Goal: Task Accomplishment & Management: Complete application form

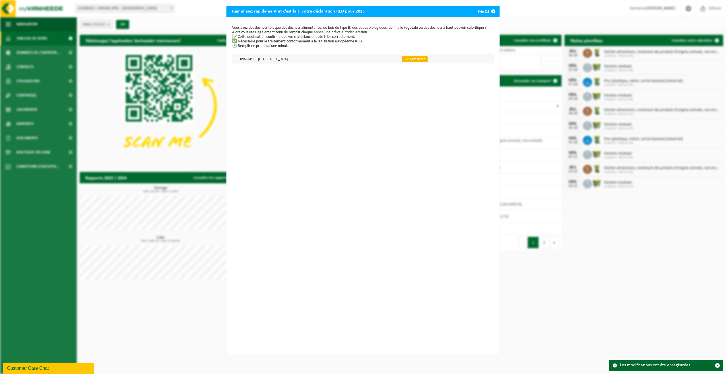
click at [402, 59] on link "👉 Compléter" at bounding box center [414, 59] width 25 height 6
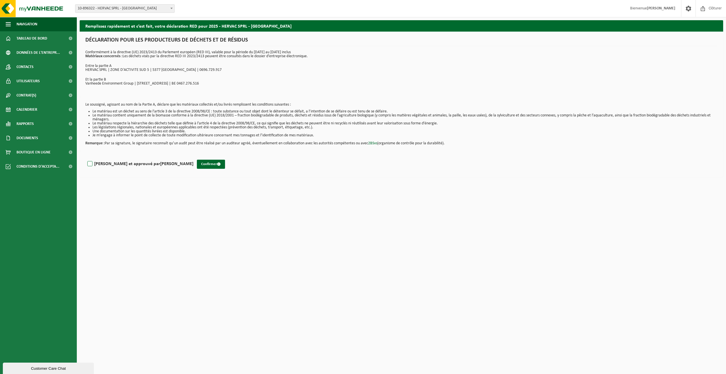
click at [90, 167] on label "Lu et approuvé par MELANIE HERVAC" at bounding box center [139, 164] width 107 height 9
click at [193, 157] on input "Lu et approuvé par MELANIE HERVAC" at bounding box center [193, 156] width 0 height 0
checkbox input "true"
click at [197, 165] on button "Confirmer" at bounding box center [211, 164] width 28 height 9
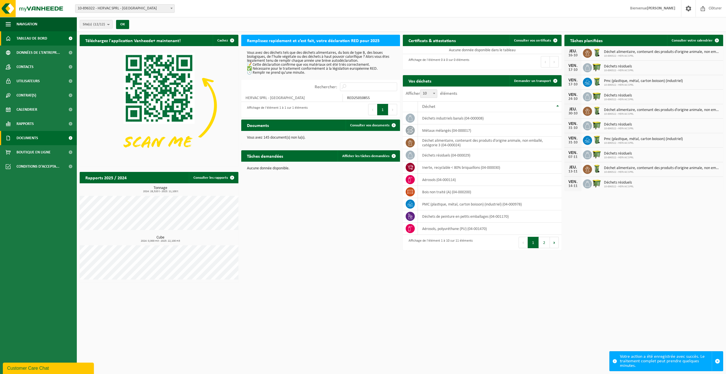
click at [20, 137] on span "Documents" at bounding box center [27, 138] width 22 height 14
click at [22, 161] on span "Documents" at bounding box center [26, 164] width 19 height 11
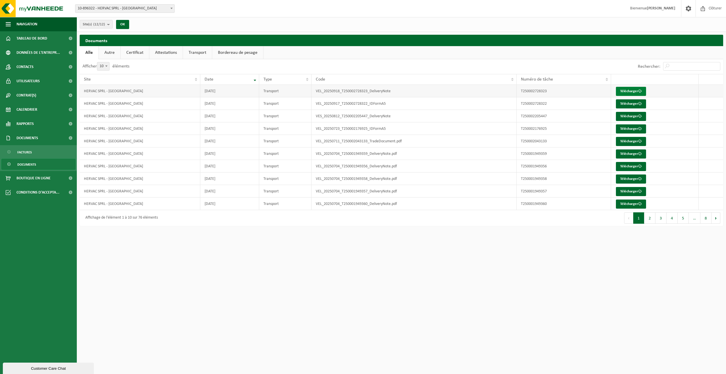
click at [633, 87] on link "Télécharger" at bounding box center [631, 91] width 30 height 9
click at [621, 103] on link "Télécharger" at bounding box center [631, 103] width 30 height 9
click at [34, 121] on link "Rapports" at bounding box center [38, 124] width 77 height 14
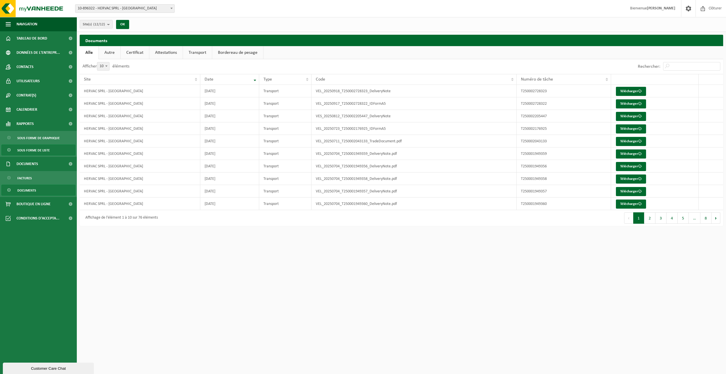
click at [39, 149] on span "Sous forme de liste" at bounding box center [33, 150] width 32 height 11
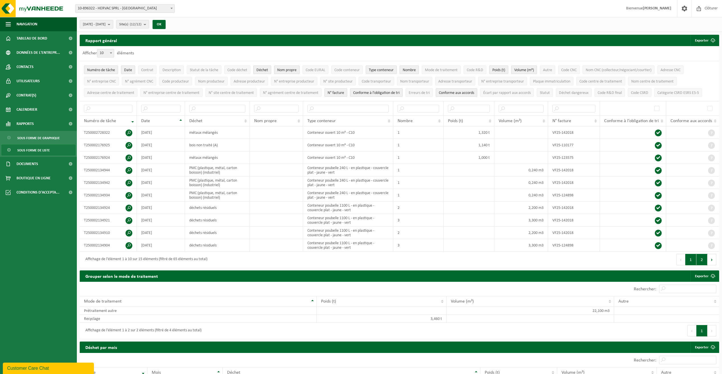
click at [704, 257] on button "2" at bounding box center [701, 259] width 11 height 11
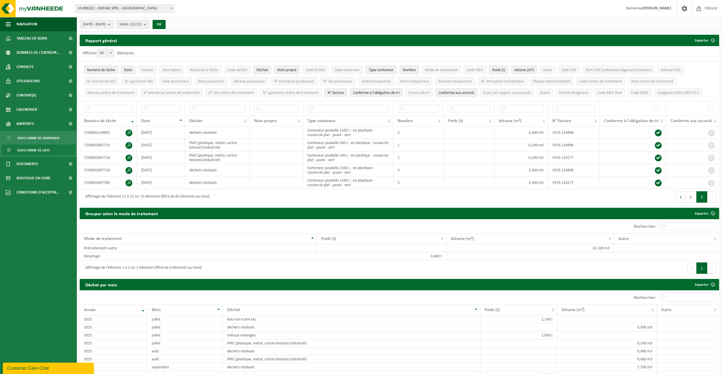
drag, startPoint x: 704, startPoint y: 257, endPoint x: 398, endPoint y: 195, distance: 312.0
click at [398, 195] on div "Affichage de l'élément 11 à 15 sur 15 éléments (filtré de 65 éléments au total)" at bounding box center [240, 197] width 320 height 16
click at [690, 197] on button "1" at bounding box center [690, 196] width 11 height 11
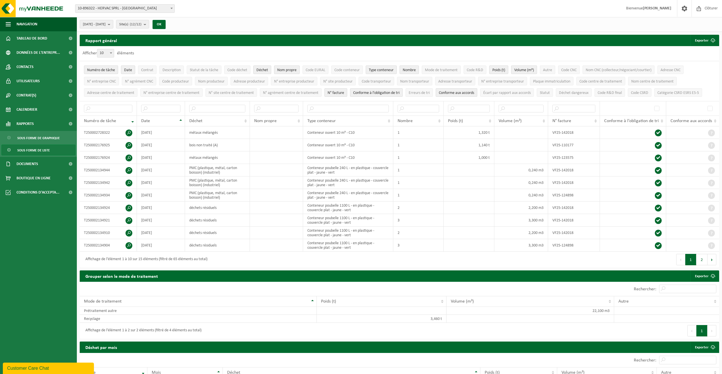
drag, startPoint x: 488, startPoint y: 282, endPoint x: 426, endPoint y: 278, distance: 62.2
click at [426, 278] on div "Grouper selon le mode de traitement Exporter" at bounding box center [399, 275] width 639 height 11
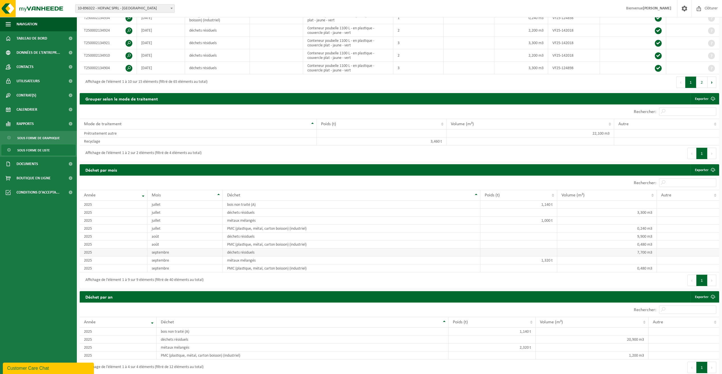
scroll to position [199, 0]
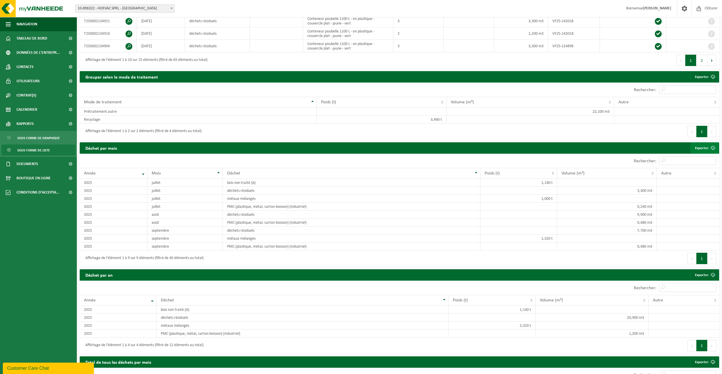
click at [694, 145] on link "Exporter" at bounding box center [704, 147] width 28 height 11
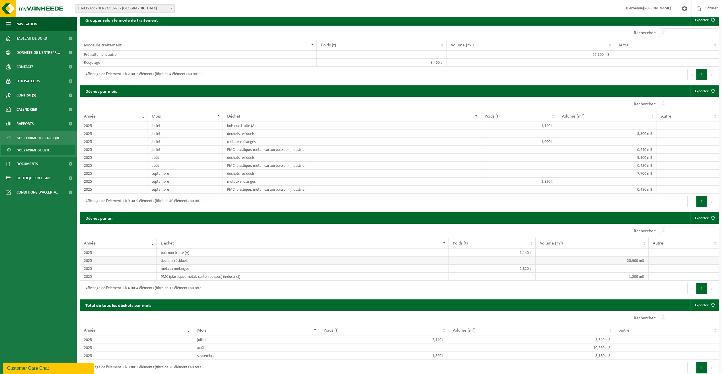
scroll to position [259, 0]
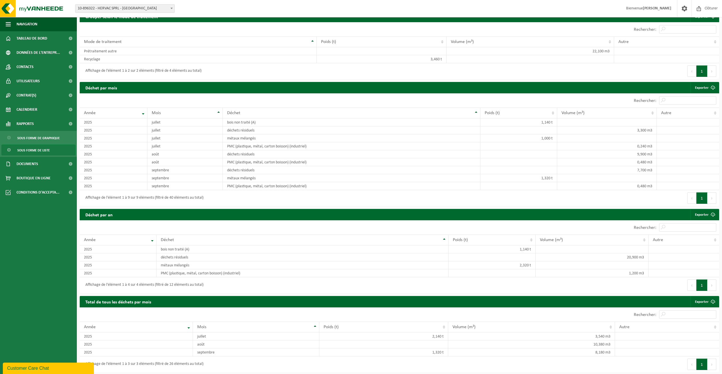
click at [26, 290] on ul "Navigation Clôturer Tableau de bord Données de l'entrepr... Contacts Utilisateu…" at bounding box center [38, 195] width 77 height 357
click at [292, 301] on div "Total de tous les déchets par mois Exporter" at bounding box center [399, 301] width 639 height 11
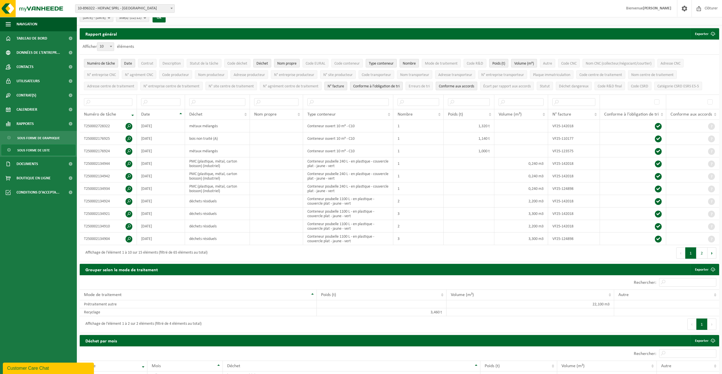
scroll to position [0, 0]
